Goal: Communication & Community: Participate in discussion

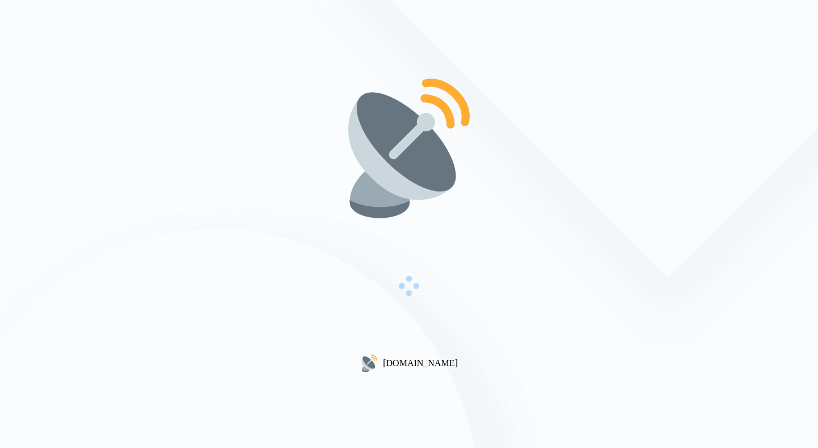
click at [306, 203] on div "[DOMAIN_NAME]" at bounding box center [409, 224] width 818 height 448
click at [529, 201] on div "[DOMAIN_NAME]" at bounding box center [409, 224] width 818 height 448
click at [523, 172] on div "[DOMAIN_NAME]" at bounding box center [409, 224] width 818 height 448
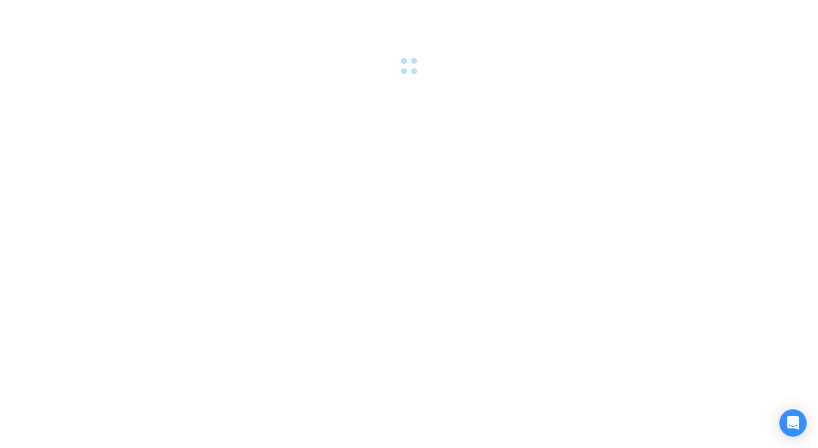
click at [223, 183] on div at bounding box center [409, 224] width 818 height 448
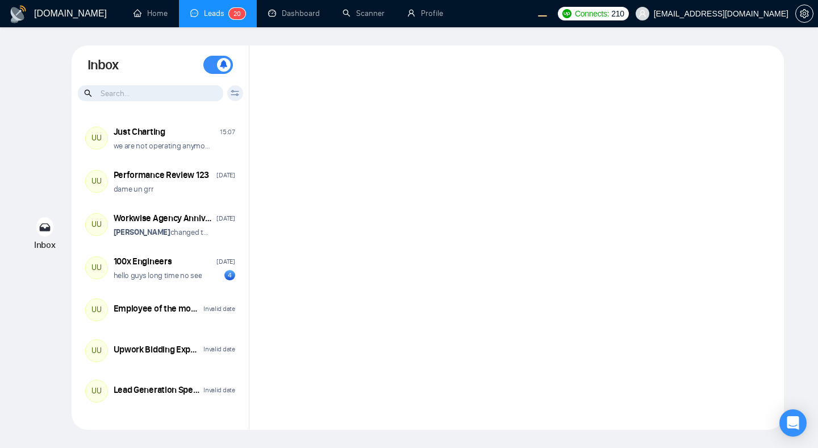
click at [312, 80] on div at bounding box center [516, 237] width 535 height 384
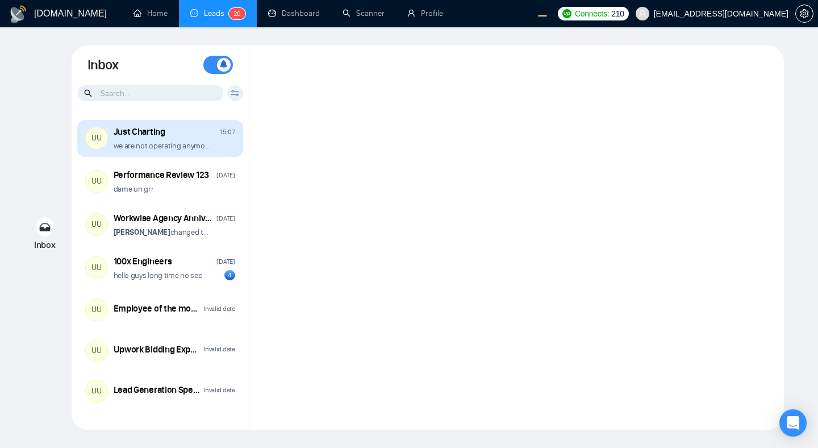
click at [214, 133] on div "Just Charting 15:07" at bounding box center [175, 132] width 122 height 12
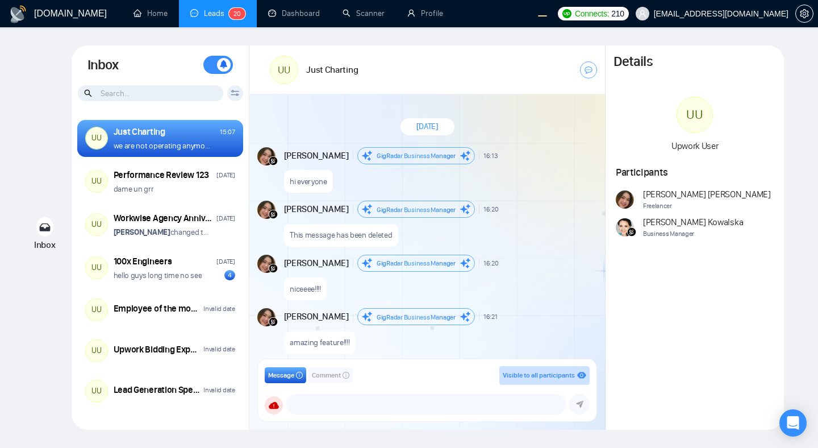
scroll to position [938, 0]
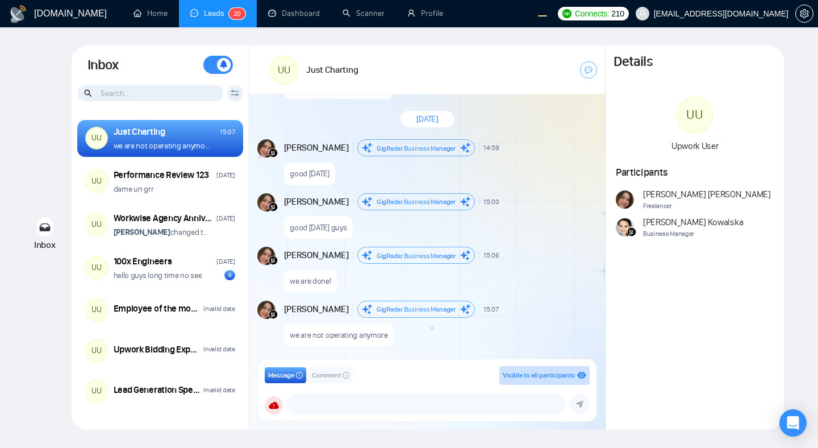
click at [523, 168] on div "good [DATE]" at bounding box center [439, 170] width 311 height 29
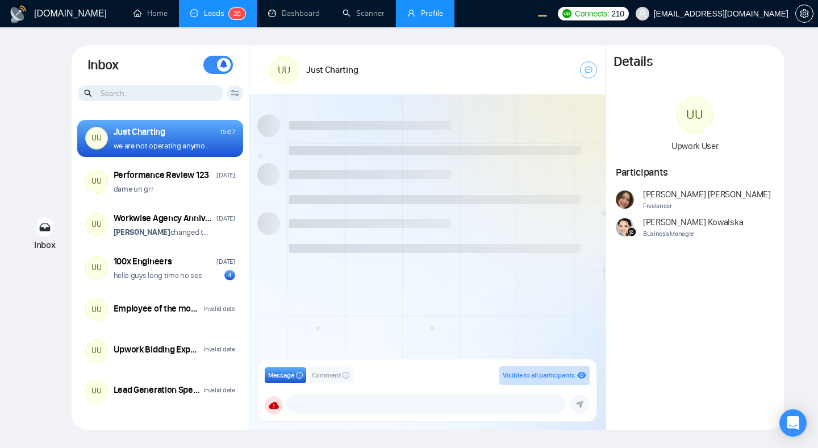
scroll to position [938, 0]
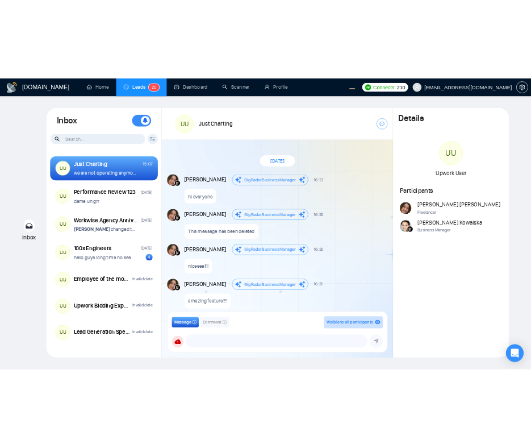
scroll to position [938, 0]
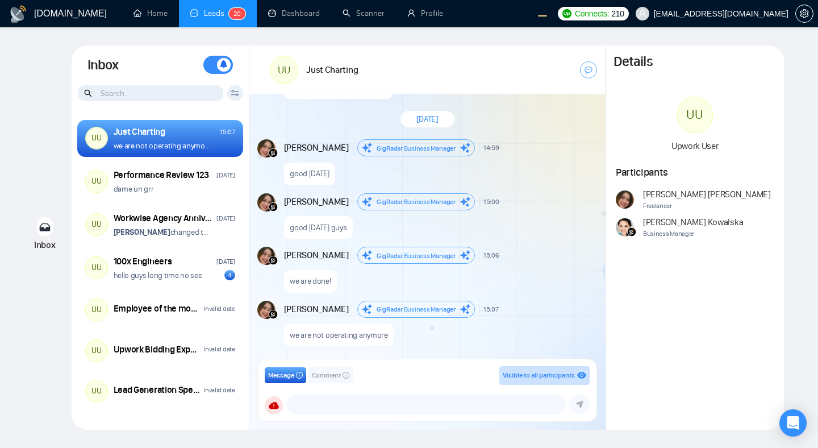
click at [432, 180] on div "good wednesday" at bounding box center [439, 170] width 311 height 29
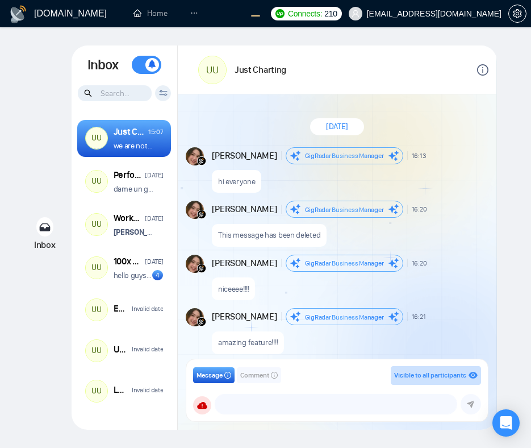
scroll to position [938, 0]
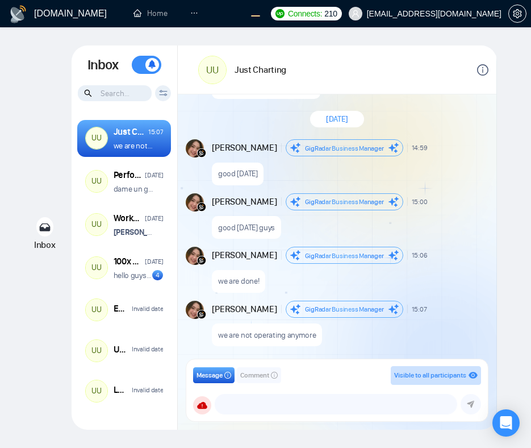
click at [436, 279] on div "we are done!" at bounding box center [349, 278] width 274 height 29
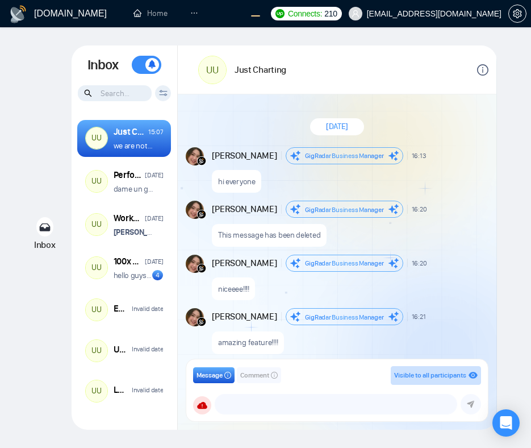
scroll to position [938, 0]
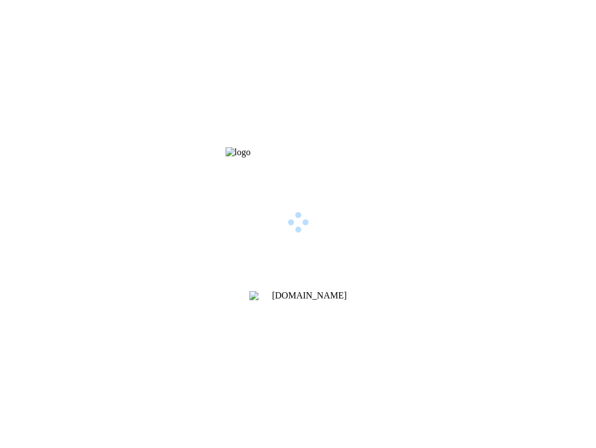
click at [529, 180] on div "[DOMAIN_NAME]" at bounding box center [298, 224] width 596 height 448
click at [439, 169] on div "[DOMAIN_NAME]" at bounding box center [298, 224] width 596 height 448
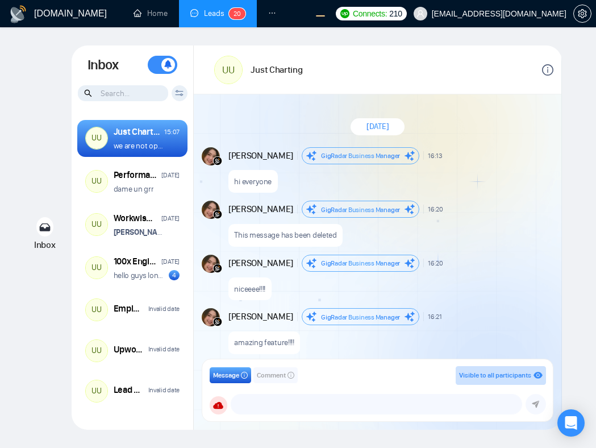
scroll to position [938, 0]
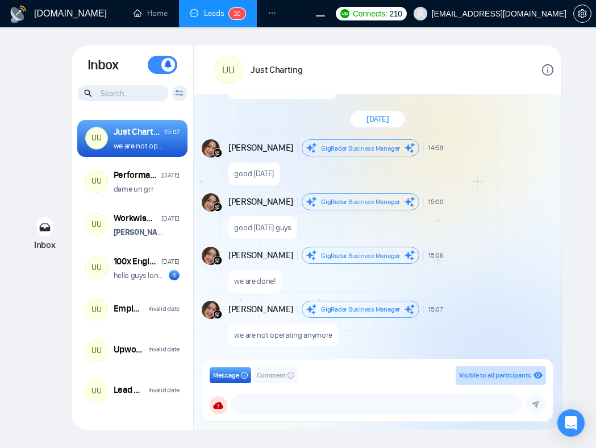
click at [482, 265] on div "we are done!" at bounding box center [389, 278] width 323 height 29
click at [227, 409] on div "GigRadar Business Manager Andrian Marsella ​" at bounding box center [378, 404] width 336 height 20
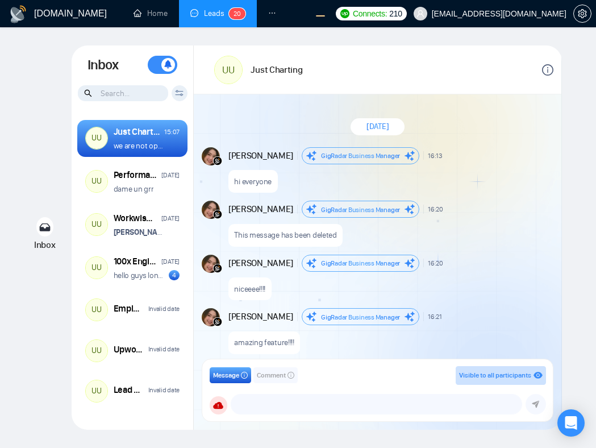
scroll to position [938, 0]
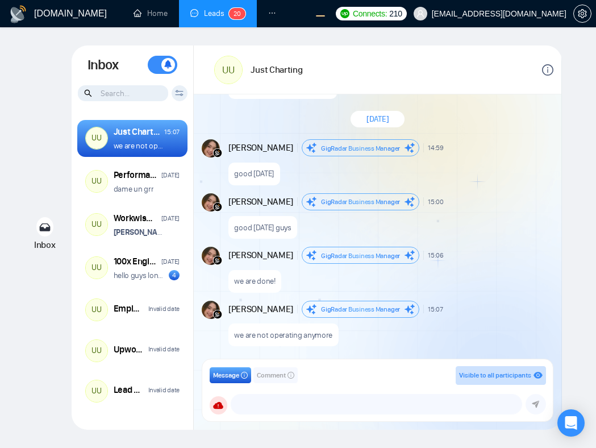
click at [208, 407] on div "Message Comment Visible to all participants GigRadar Business Manager [PERSON_N…" at bounding box center [377, 390] width 350 height 62
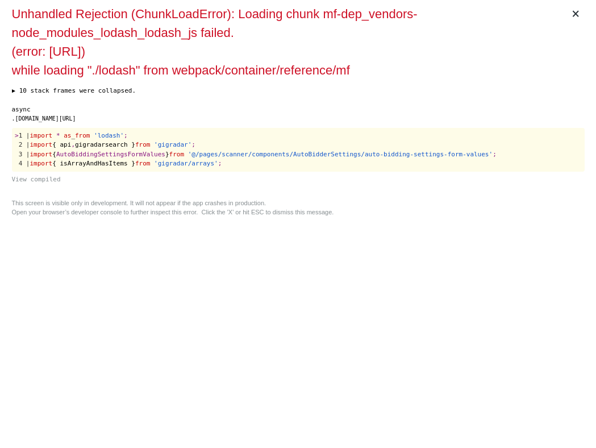
click at [304, 181] on button "View compiled" at bounding box center [298, 180] width 573 height 10
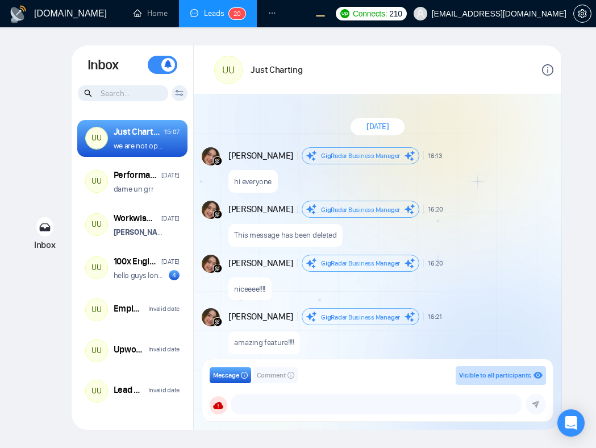
scroll to position [938, 0]
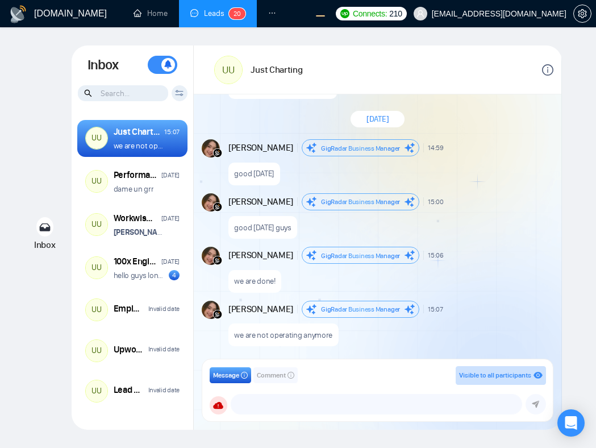
click at [471, 212] on div "good wednesday guys" at bounding box center [389, 224] width 323 height 29
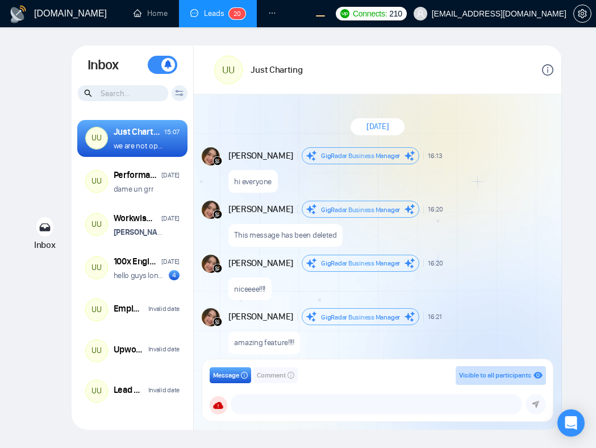
scroll to position [938, 0]
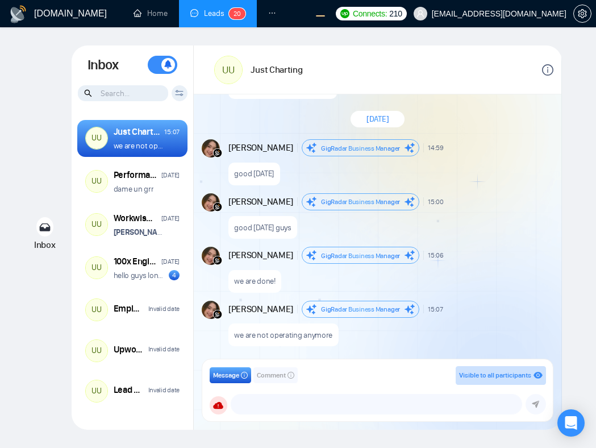
click at [485, 224] on div "good [DATE] guys" at bounding box center [389, 224] width 323 height 29
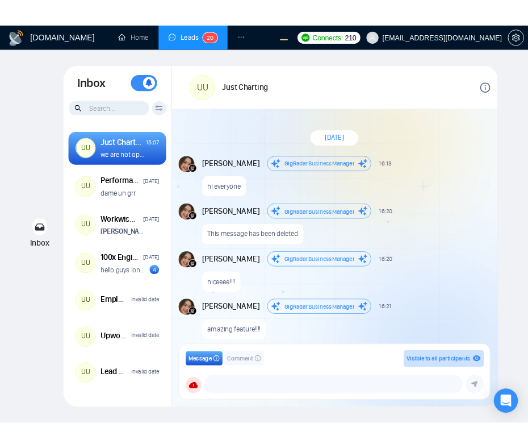
scroll to position [938, 0]
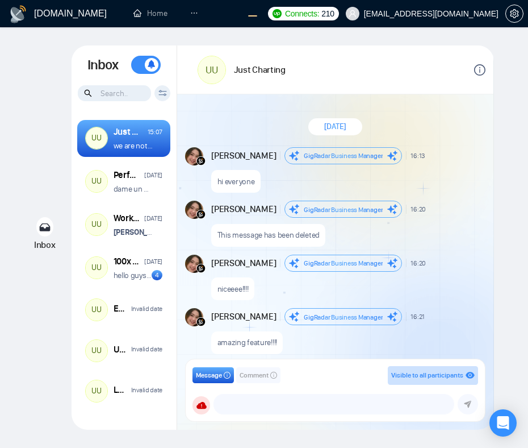
scroll to position [938, 0]
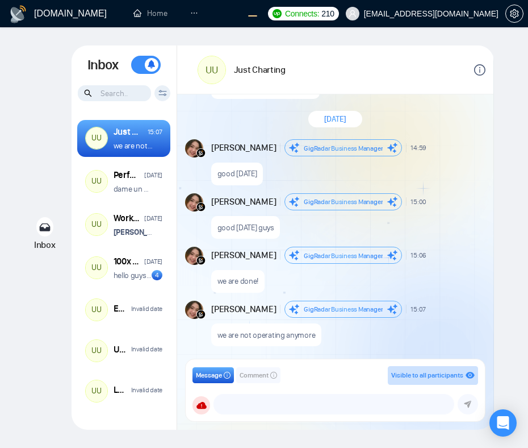
click at [198, 403] on icon at bounding box center [202, 405] width 10 height 7
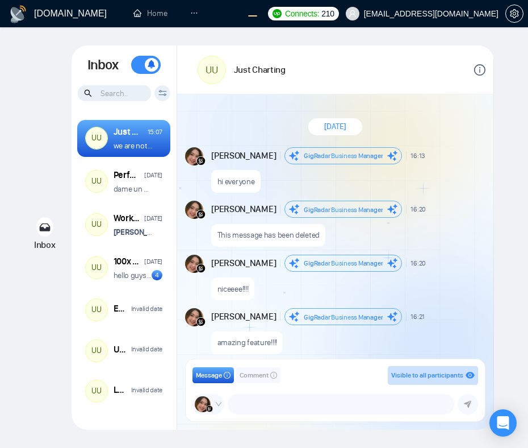
scroll to position [938, 0]
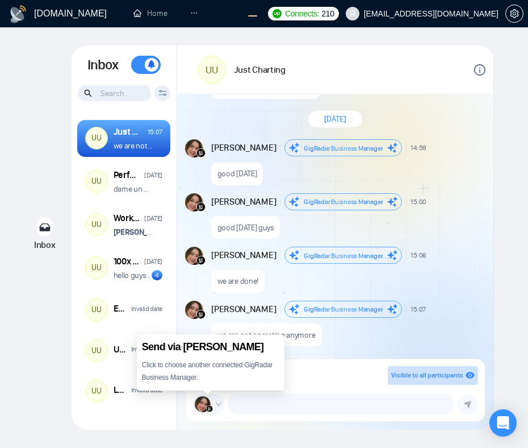
click at [219, 404] on icon "down" at bounding box center [218, 403] width 7 height 7
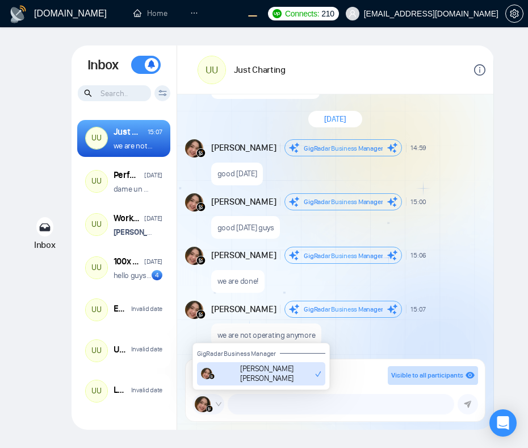
click at [419, 285] on div "we are done!" at bounding box center [347, 278] width 272 height 29
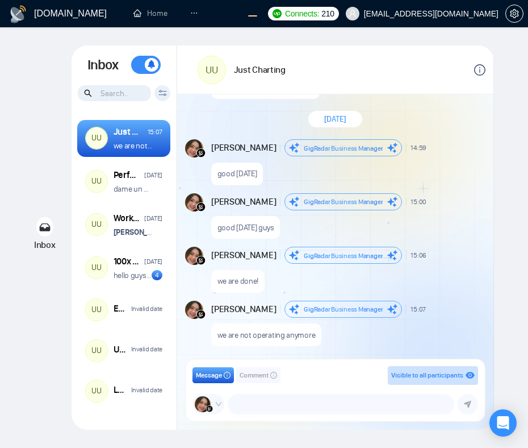
click at [522, 70] on div "GigRadar.io Home Leads 2 0 Dashboard Scanner Profile Connects: 210 workwiseupwo…" at bounding box center [264, 224] width 528 height 448
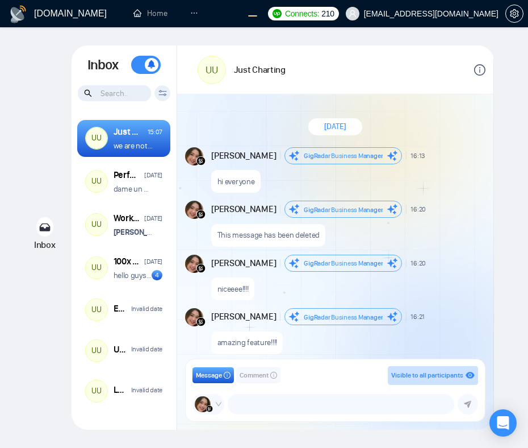
scroll to position [938, 0]
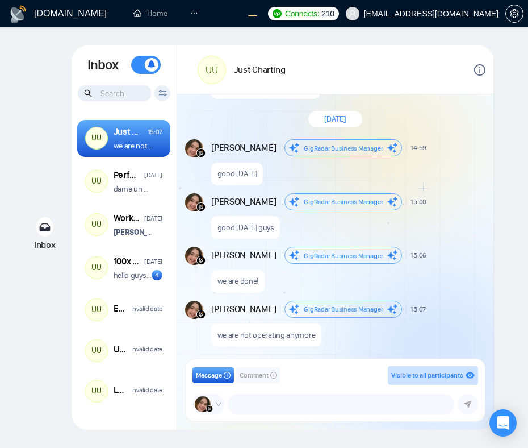
click at [59, 73] on div "Inbox Inbox Turn On Push Notifications Stay updated instantly with real-time al…" at bounding box center [264, 237] width 492 height 384
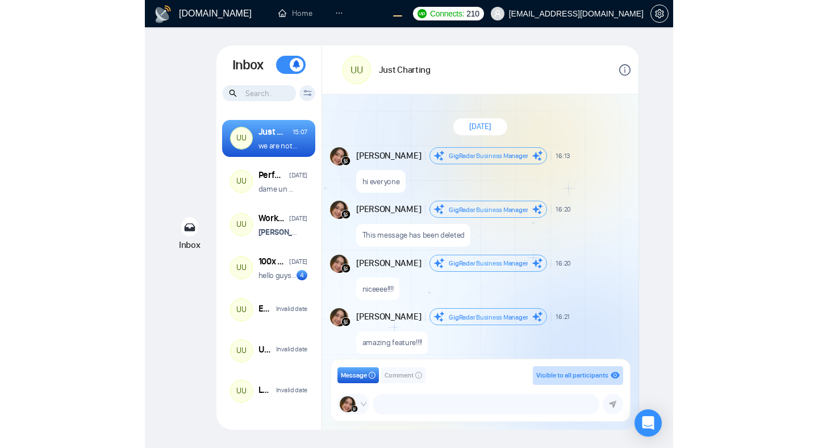
scroll to position [938, 0]
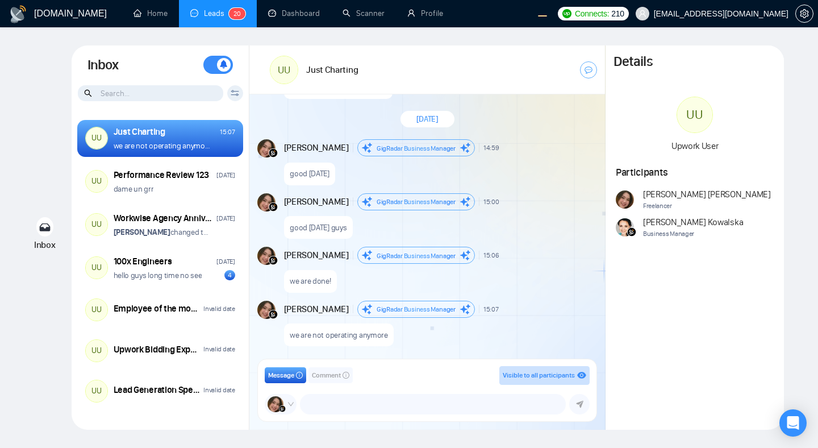
click at [528, 133] on div "[DATE]" at bounding box center [427, 119] width 356 height 33
click at [528, 177] on div "good [DATE]" at bounding box center [439, 170] width 311 height 29
click at [520, 312] on div "[PERSON_NAME] Business Manager 15:07 New Message" at bounding box center [439, 309] width 311 height 17
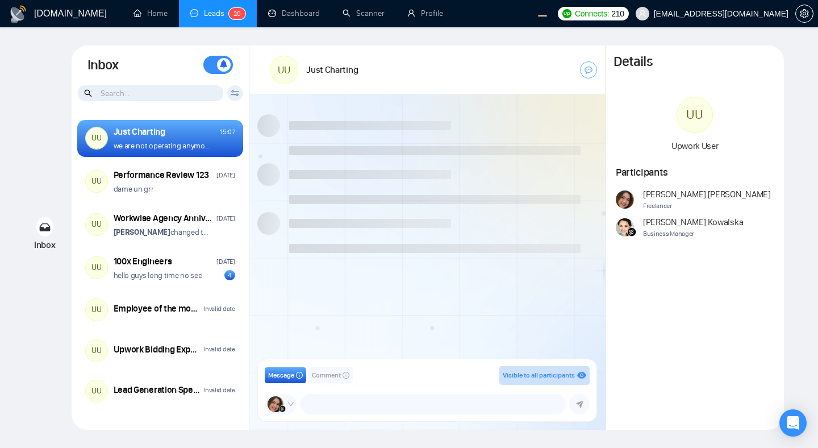
scroll to position [938, 0]
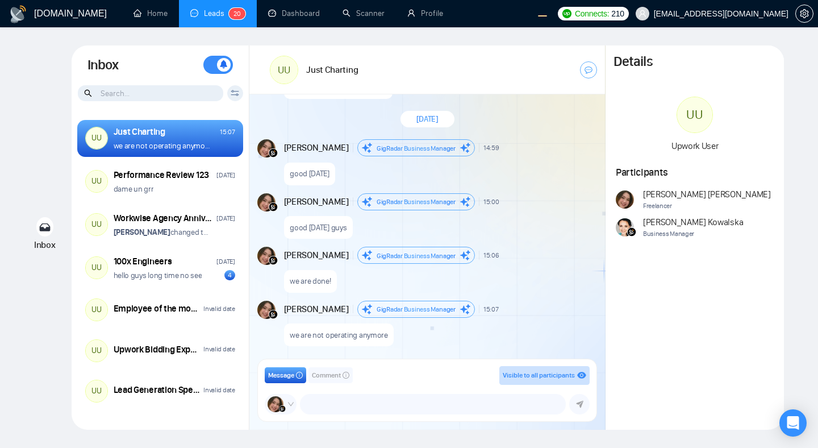
click at [523, 156] on div "Andrian Marsella GigRadar Business Manager 14:59 New Message" at bounding box center [439, 147] width 311 height 17
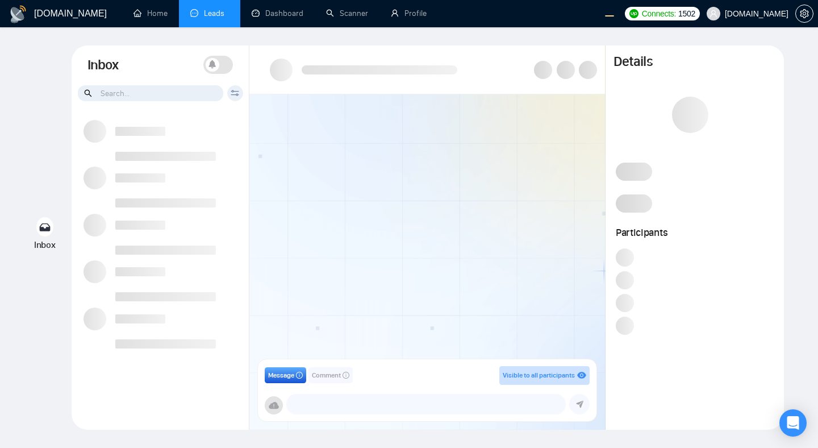
click at [414, 155] on div at bounding box center [427, 230] width 356 height 272
click at [161, 18] on link "Home" at bounding box center [150, 14] width 34 height 10
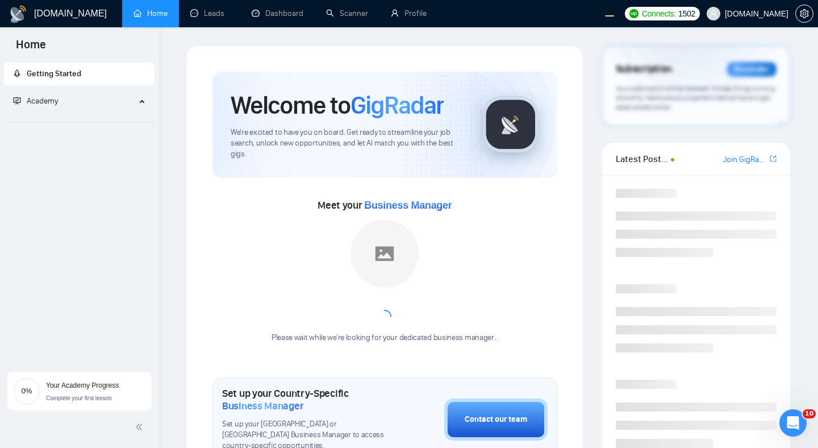
click at [128, 98] on span "Academy" at bounding box center [74, 101] width 123 height 23
click at [207, 18] on link "Leads" at bounding box center [209, 14] width 39 height 10
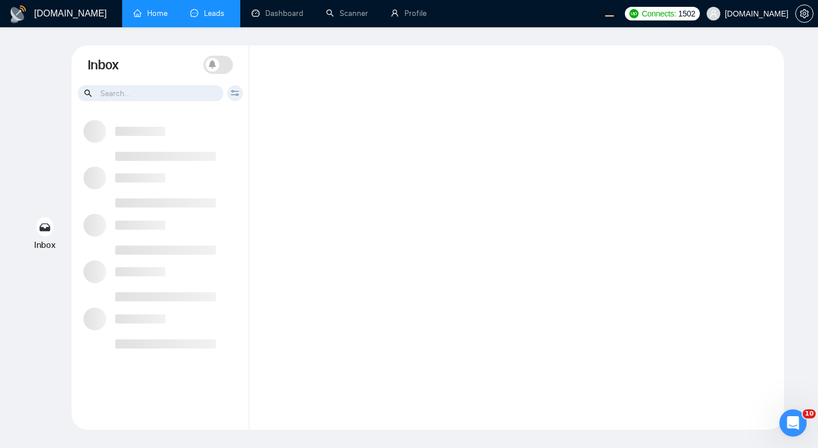
click at [731, 228] on div at bounding box center [516, 237] width 535 height 384
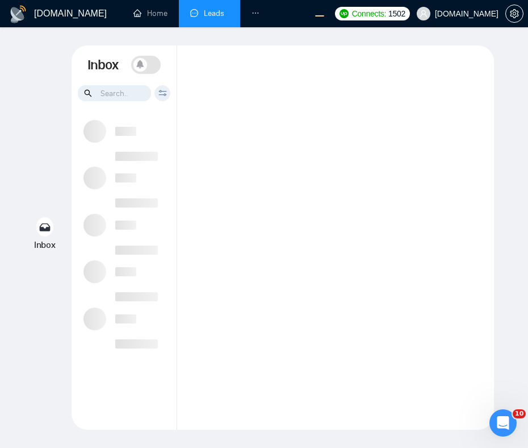
click at [415, 279] on div at bounding box center [335, 237] width 317 height 384
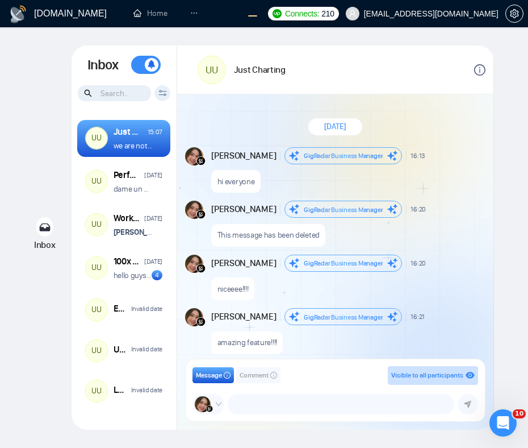
scroll to position [938, 0]
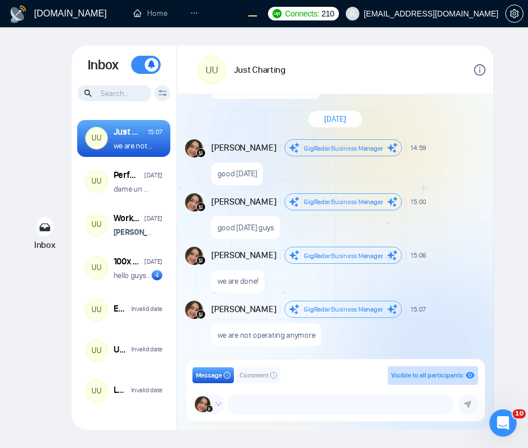
click at [473, 177] on div "good wednesday" at bounding box center [347, 170] width 272 height 29
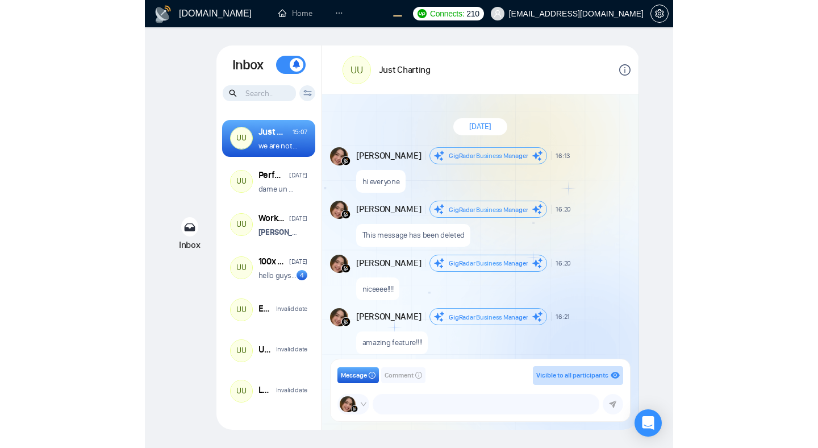
scroll to position [938, 0]
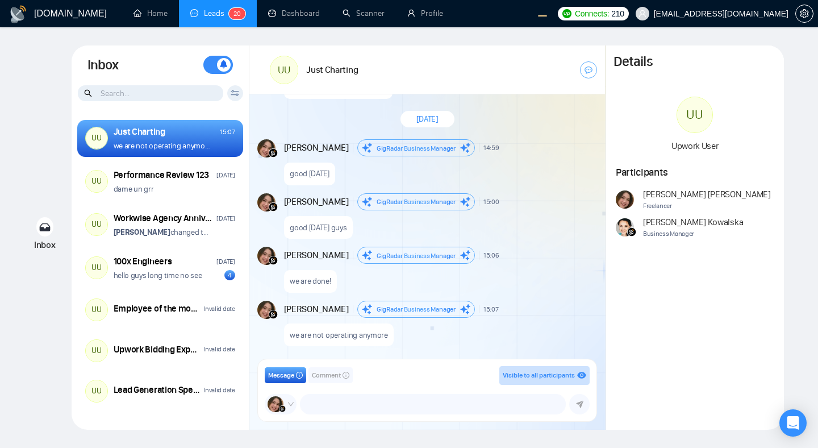
click at [528, 205] on div "Andrian Marsella GigRadar Business Manager 15:00 New Message" at bounding box center [439, 201] width 311 height 17
click at [528, 248] on div "Andrian Marsella GigRadar Business Manager 15:06 New Message" at bounding box center [439, 255] width 311 height 17
click at [490, 135] on div "Yesterday" at bounding box center [427, 119] width 356 height 33
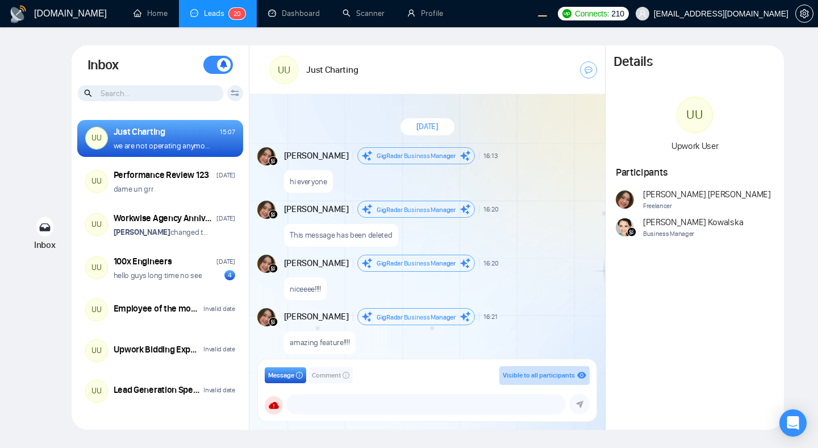
scroll to position [938, 0]
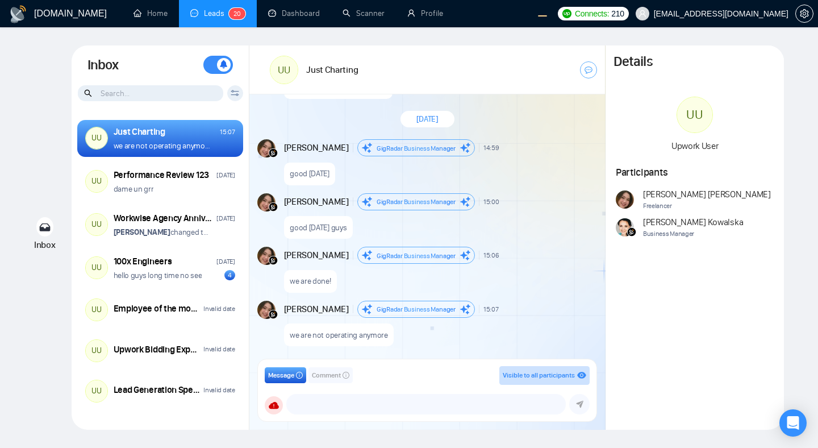
click at [500, 226] on div "good [DATE] guys" at bounding box center [439, 224] width 311 height 29
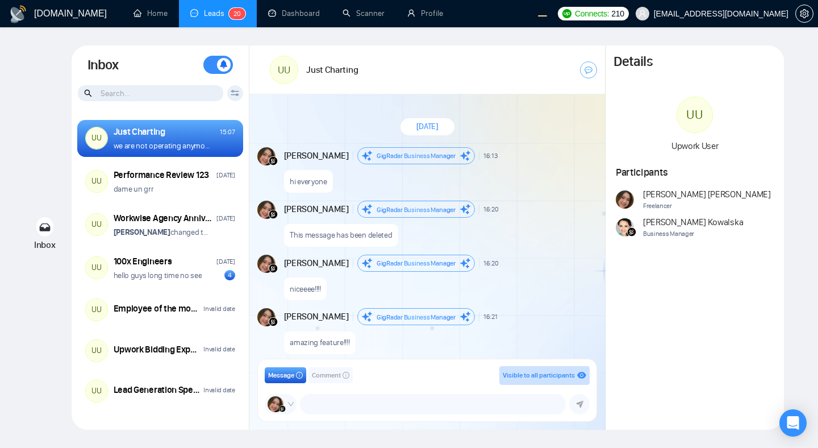
scroll to position [938, 0]
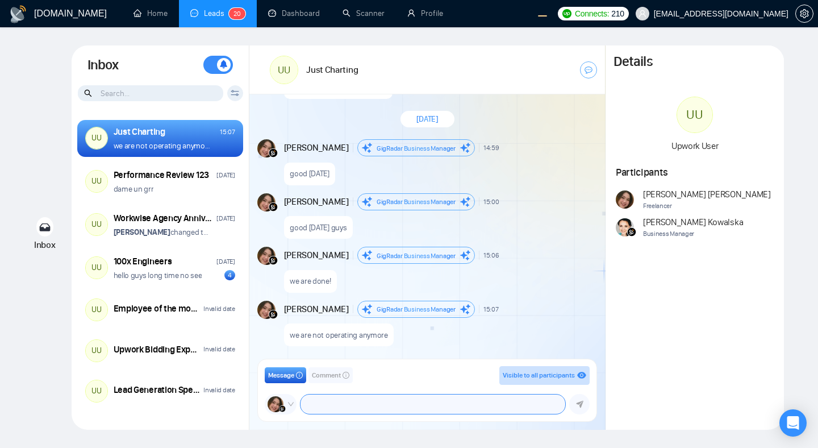
click at [339, 402] on textarea at bounding box center [433, 403] width 265 height 19
click at [496, 179] on div "good [DATE]" at bounding box center [439, 170] width 311 height 29
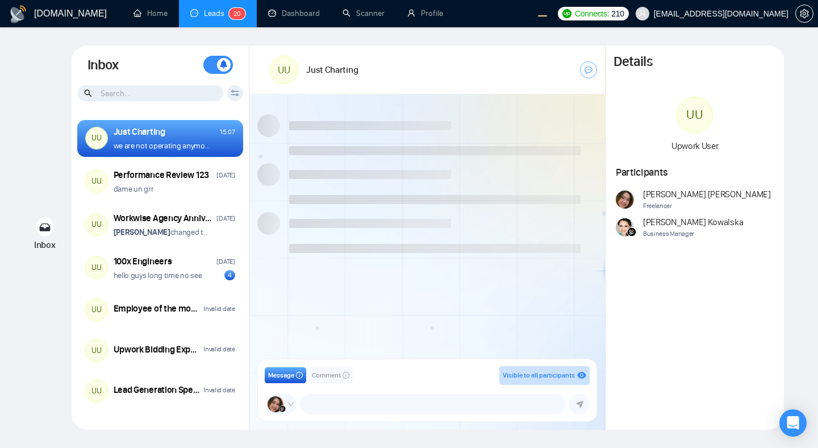
scroll to position [938, 0]
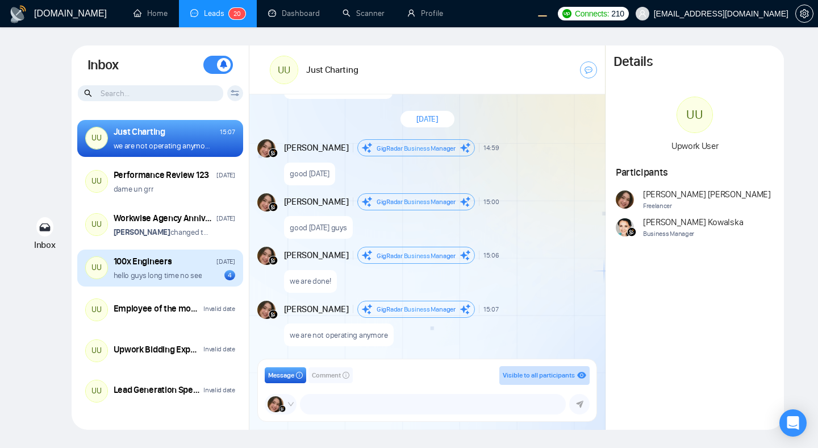
click at [180, 277] on p "hello guys long time no see" at bounding box center [158, 275] width 89 height 11
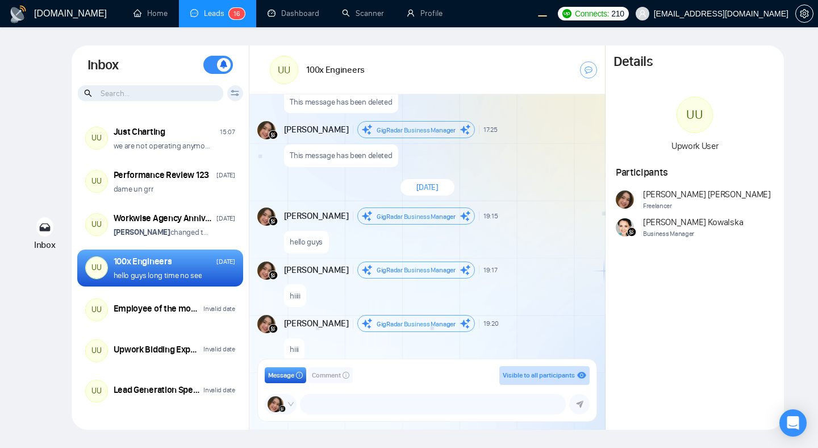
scroll to position [1425, 0]
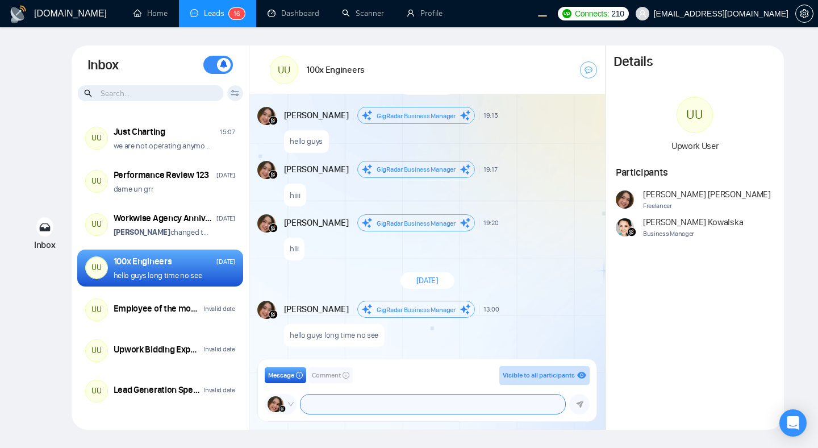
click at [356, 404] on textarea at bounding box center [433, 403] width 265 height 19
type textarea "hellooo"
click at [581, 406] on icon "submit" at bounding box center [579, 404] width 7 height 8
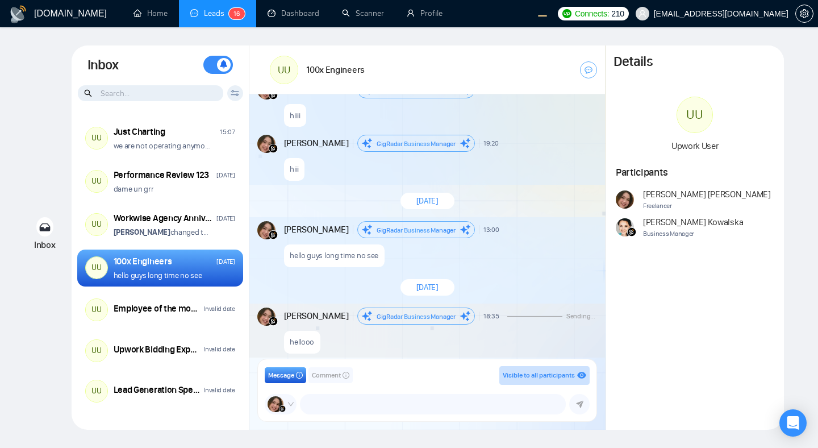
scroll to position [1512, 0]
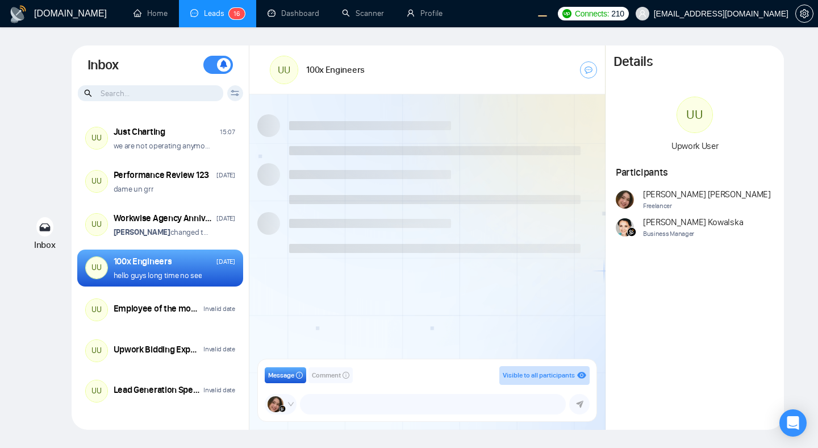
scroll to position [932, 0]
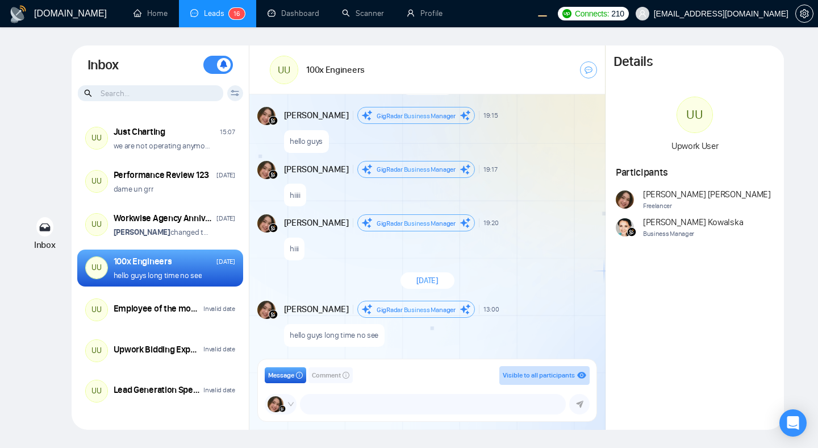
click at [19, 147] on div "Inbox Inbox Turn On Push Notifications Stay updated instantly with real-time al…" at bounding box center [409, 237] width 782 height 384
click at [469, 159] on div "[DATE] [PERSON_NAME] Business Manager 12:10 New Message This message has been d…" at bounding box center [427, 230] width 356 height 272
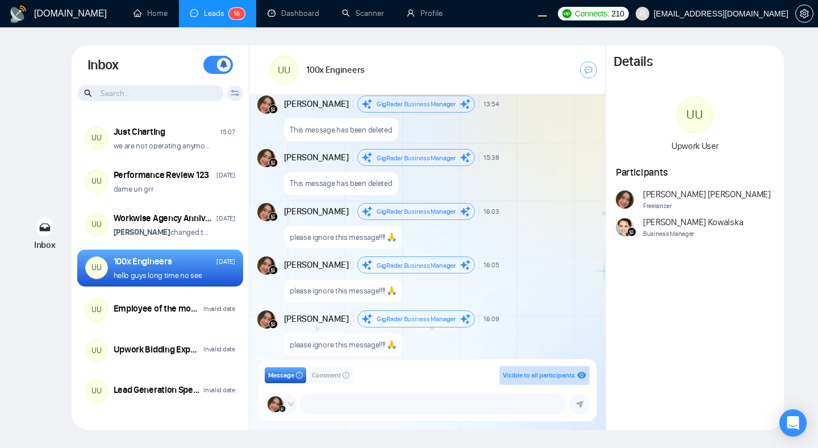
scroll to position [3778, 0]
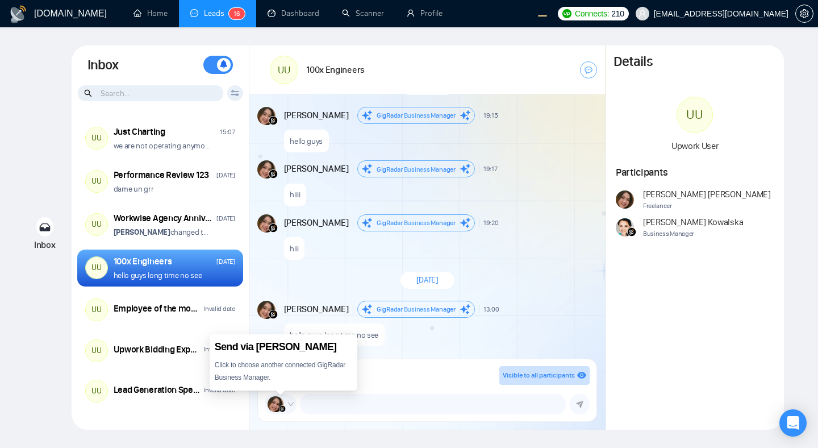
click at [294, 368] on span "Click to choose another connected GigRadar Business Manager." at bounding box center [280, 371] width 131 height 20
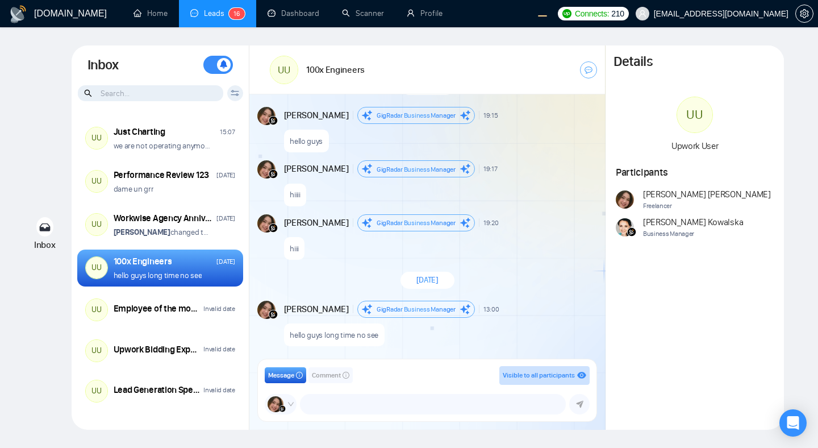
click at [791, 120] on div "Inbox Inbox Turn On Push Notifications Stay updated instantly with real-time al…" at bounding box center [409, 237] width 782 height 384
click at [794, 51] on div "Inbox Inbox Turn On Push Notifications Stay updated instantly with real-time al…" at bounding box center [409, 237] width 782 height 384
click at [558, 240] on div "hiii" at bounding box center [439, 245] width 311 height 29
click at [528, 167] on div "New Message" at bounding box center [551, 168] width 90 height 7
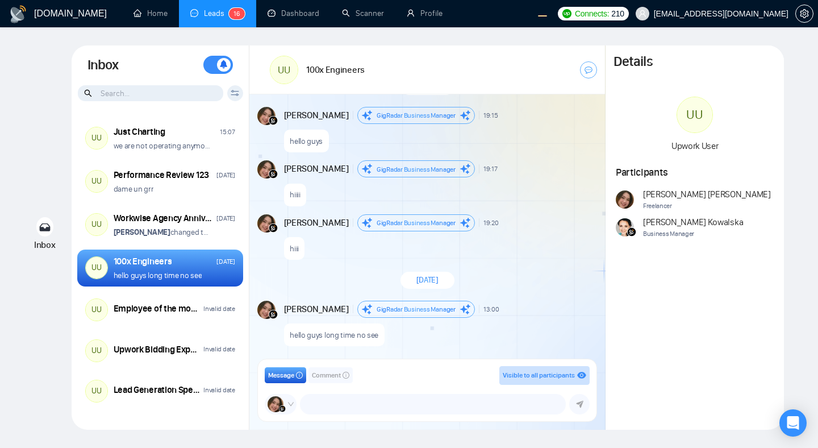
click at [528, 167] on div "New Message" at bounding box center [551, 168] width 90 height 7
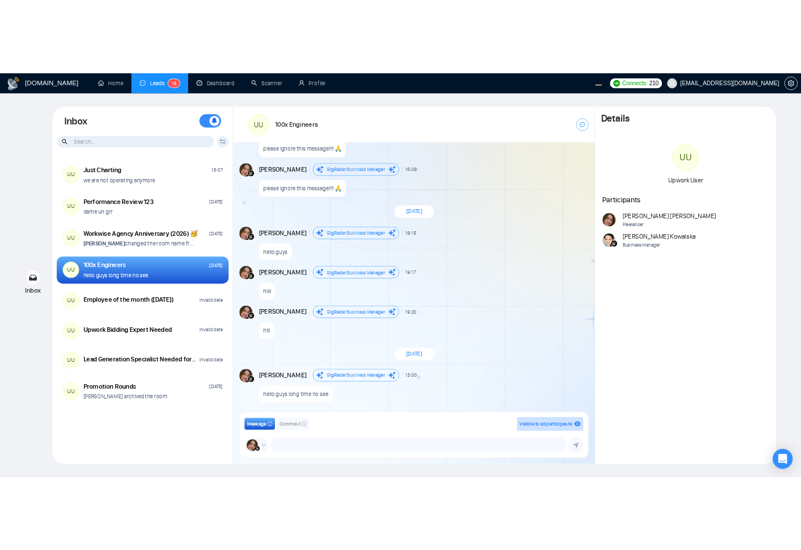
scroll to position [3587, 0]
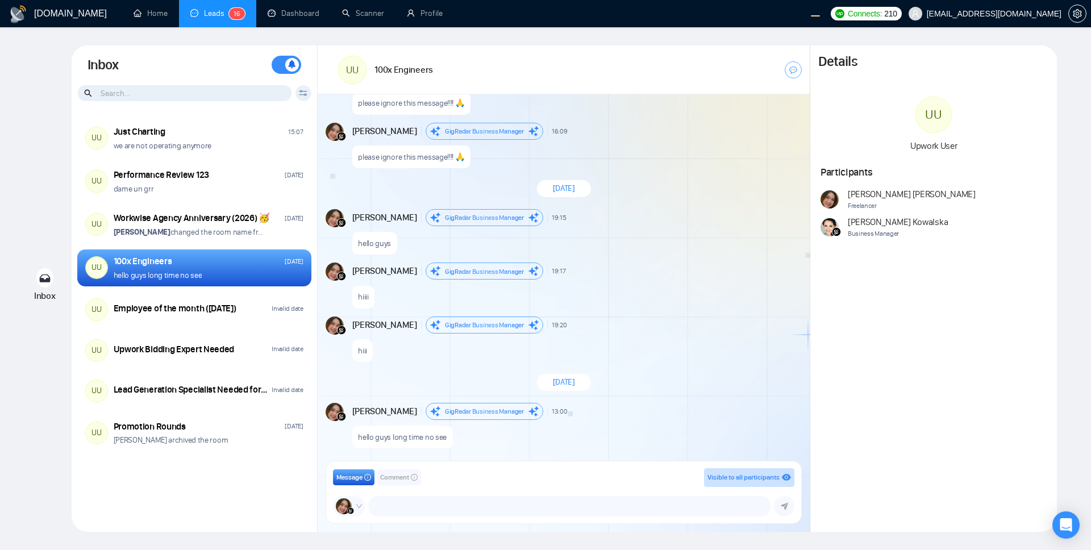
click at [681, 268] on div "New Message" at bounding box center [687, 271] width 226 height 7
click at [660, 222] on div "Andrian Marsella GigRadar Business Manager 19:15 New Message" at bounding box center [576, 217] width 448 height 17
click at [703, 265] on div "Andrian Marsella GigRadar Business Manager 19:17 New Message" at bounding box center [576, 270] width 448 height 17
click at [639, 397] on div "September 16, 2025" at bounding box center [564, 382] width 492 height 33
click at [693, 212] on div "Andrian Marsella GigRadar Business Manager 19:15 New Message" at bounding box center [576, 217] width 448 height 17
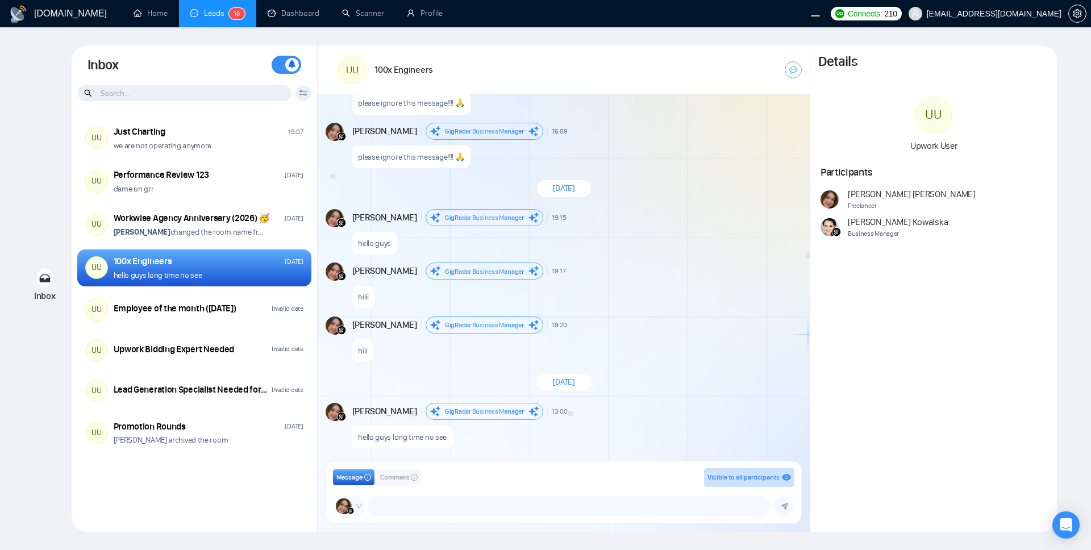
click at [817, 348] on div "GigRadar.io Home Leads 1 6 Dashboard Scanner Profile Connects: 210 workwiseupwo…" at bounding box center [545, 275] width 1091 height 550
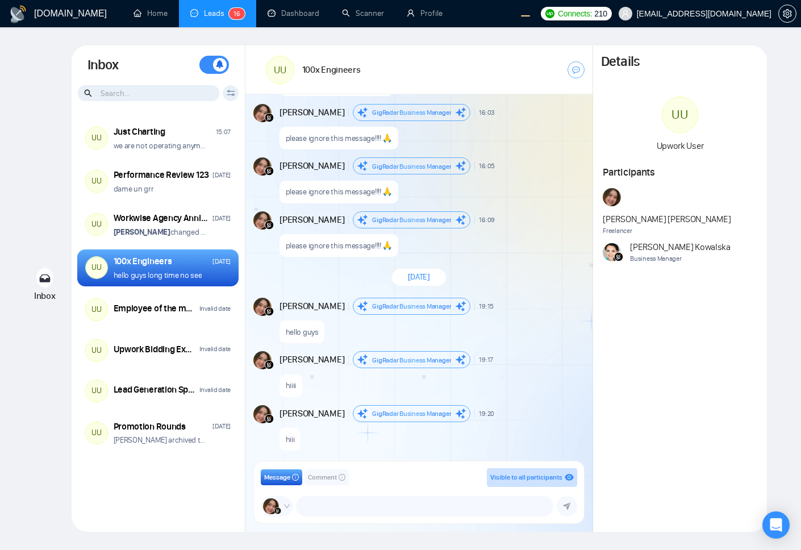
scroll to position [3676, 0]
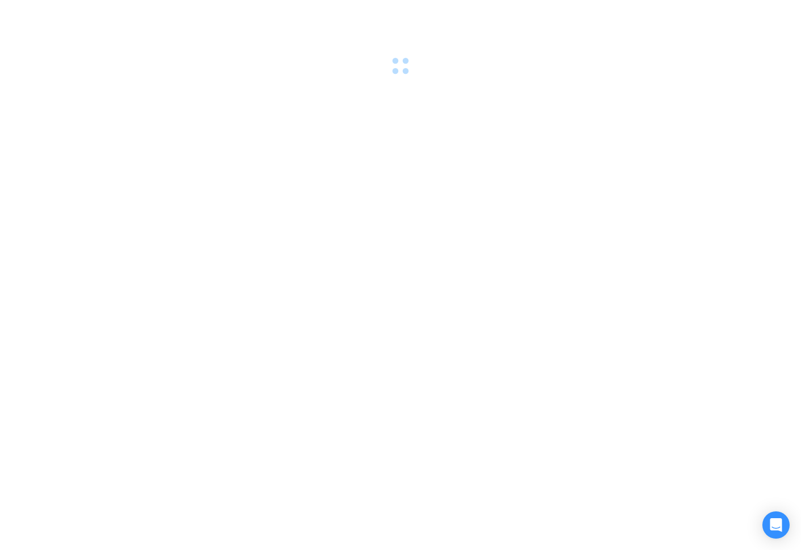
click at [669, 323] on div at bounding box center [400, 275] width 801 height 550
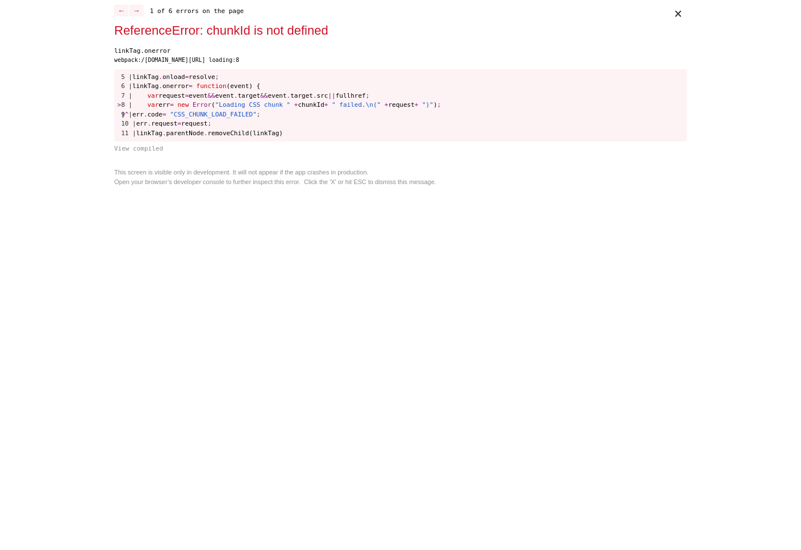
click at [686, 269] on div "× ← → 1 of 6 errors on the page ReferenceError: chunkId is not defined linkTag.…" at bounding box center [401, 275] width 582 height 550
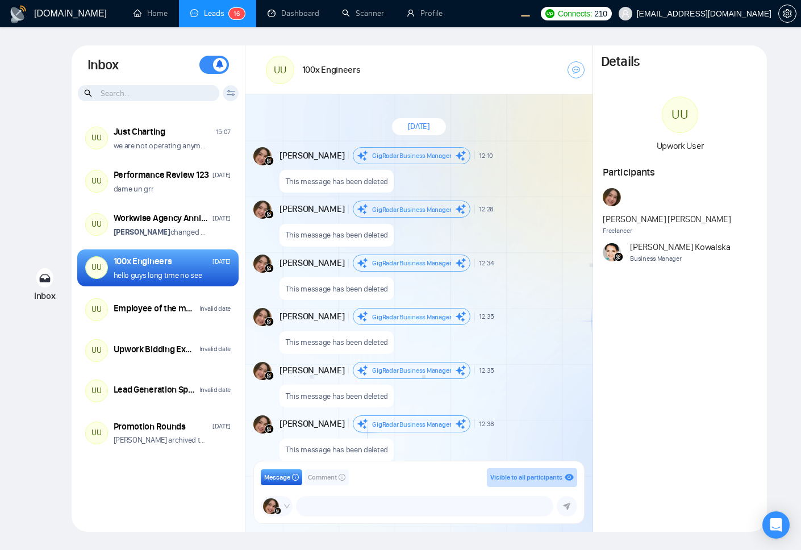
scroll to position [830, 0]
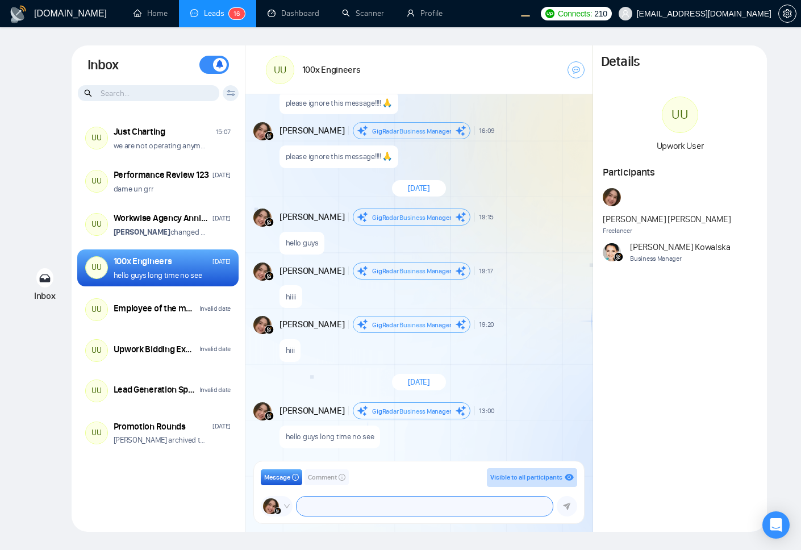
click at [334, 507] on textarea at bounding box center [425, 505] width 256 height 19
type textarea "good evening, happy [DATE]"
click at [565, 512] on button "submit" at bounding box center [567, 506] width 20 height 20
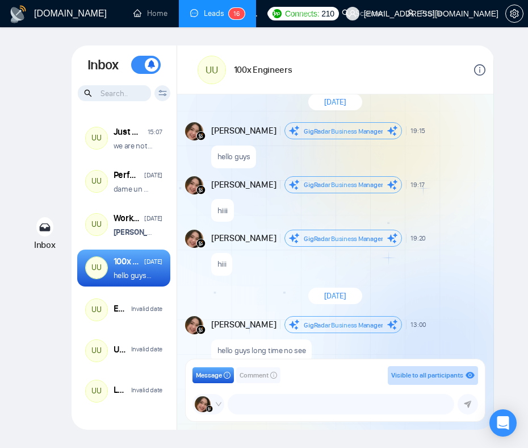
scroll to position [916, 0]
click at [463, 173] on div "[DATE] [PERSON_NAME] Business Manager 12:10 New Message This message has been d…" at bounding box center [335, 230] width 316 height 272
click at [473, 187] on span "New Message" at bounding box center [464, 184] width 39 height 7
click at [454, 160] on div "hello guys" at bounding box center [347, 153] width 272 height 29
click at [498, 131] on div "Inbox Inbox Turn On Push Notifications Stay updated instantly with real-time al…" at bounding box center [264, 237] width 492 height 384
